Goal: Obtain resource: Download file/media

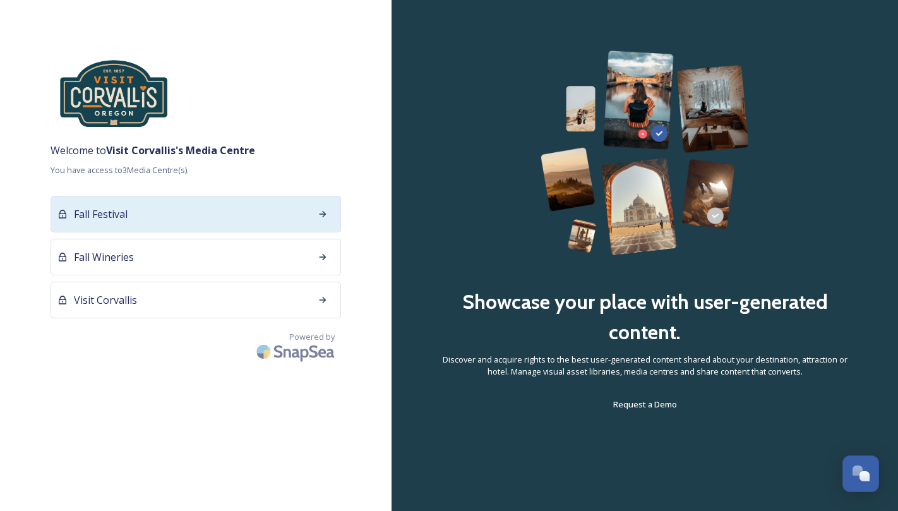
click at [149, 224] on div "Fall Festival" at bounding box center [196, 214] width 291 height 37
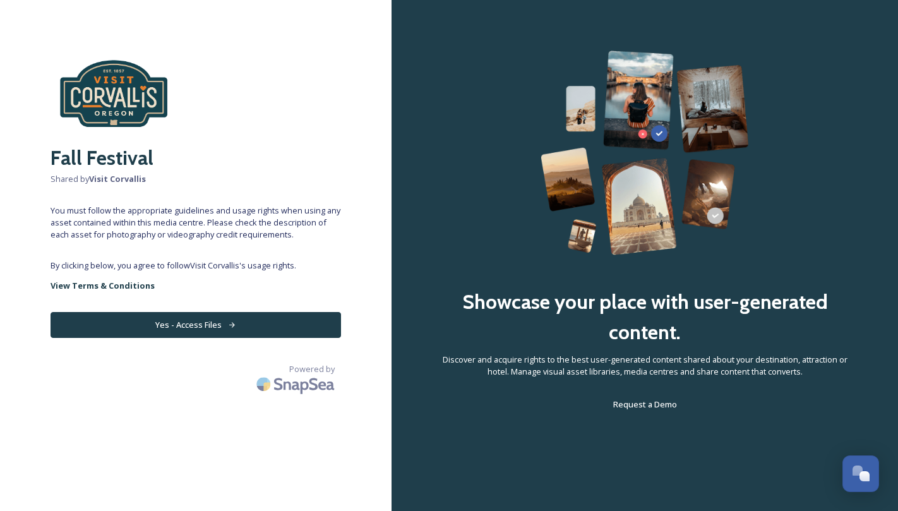
click at [176, 328] on button "Yes - Access Files" at bounding box center [196, 325] width 291 height 26
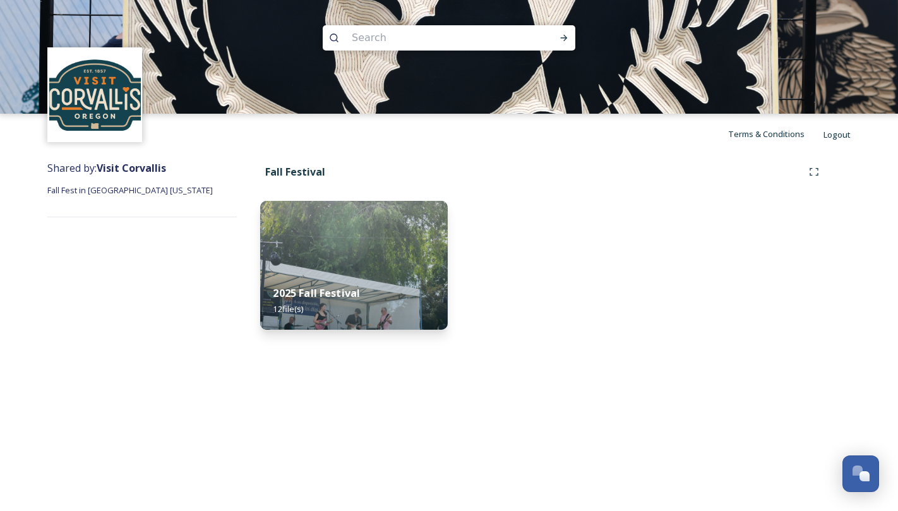
click at [381, 279] on div "2025 Fall Festival 12 file(s)" at bounding box center [353, 300] width 187 height 57
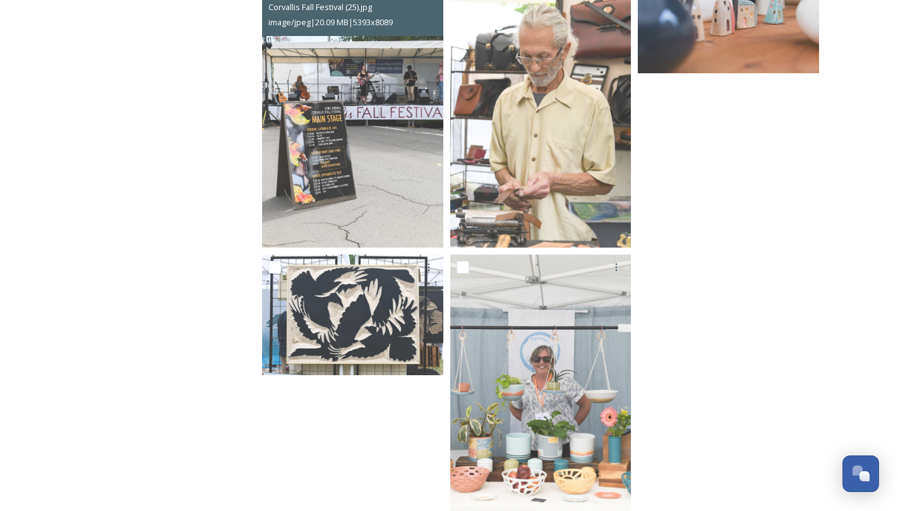
scroll to position [865, 0]
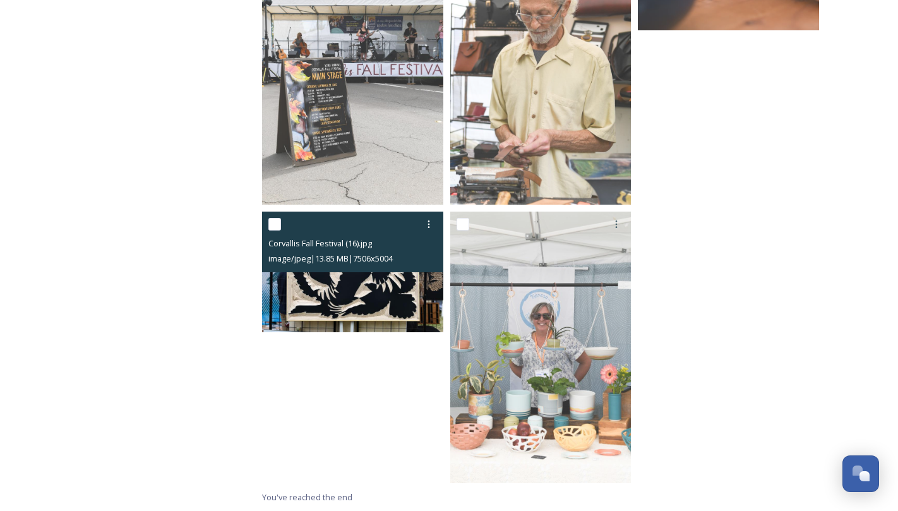
click at [378, 272] on img at bounding box center [352, 272] width 181 height 121
